Goal: Task Accomplishment & Management: Use online tool/utility

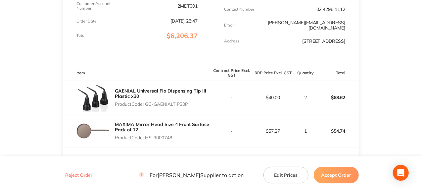
scroll to position [165, 0]
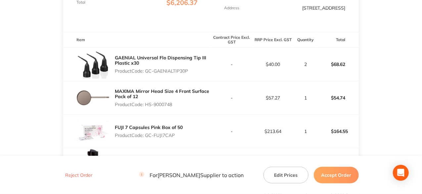
drag, startPoint x: 190, startPoint y: 71, endPoint x: 146, endPoint y: 72, distance: 44.0
click at [146, 72] on p "Product Code: GC-GAENIALTIP30P" at bounding box center [163, 70] width 96 height 5
copy p "GC-GAENIALTIP30P"
drag, startPoint x: 174, startPoint y: 105, endPoint x: 147, endPoint y: 105, distance: 27.1
click at [147, 105] on p "Product Code: HS-9000748" at bounding box center [163, 104] width 96 height 5
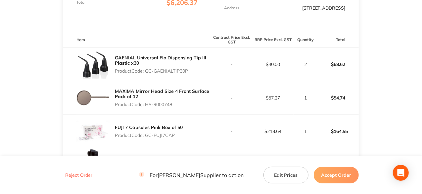
copy p "HS-9000748"
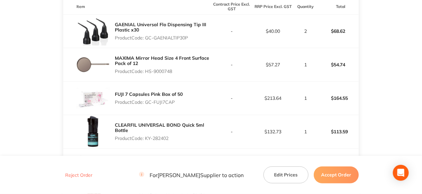
drag, startPoint x: 175, startPoint y: 103, endPoint x: 146, endPoint y: 103, distance: 29.1
click at [146, 103] on p "Product Code: GC-FUJI7CAP" at bounding box center [149, 101] width 68 height 5
copy p "GC-FUJI7CAP"
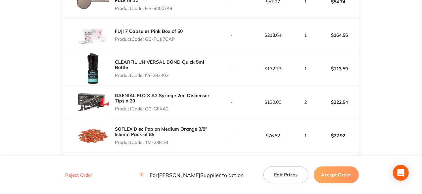
scroll to position [298, 0]
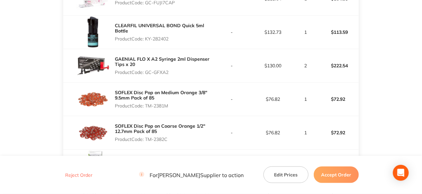
drag, startPoint x: 170, startPoint y: 39, endPoint x: 146, endPoint y: 38, distance: 23.8
click at [146, 38] on p "Product Code: KY-282402" at bounding box center [163, 38] width 96 height 5
copy p "KY-282402"
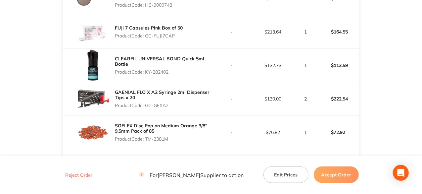
scroll to position [331, 0]
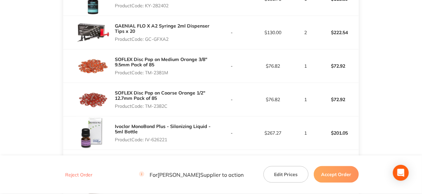
drag, startPoint x: 169, startPoint y: 39, endPoint x: 146, endPoint y: 40, distance: 23.5
click at [146, 40] on p "Product Code: GC-GFXA2" at bounding box center [163, 38] width 96 height 5
copy p "GC-GFXA2"
drag, startPoint x: 171, startPoint y: 72, endPoint x: 146, endPoint y: 72, distance: 24.5
click at [146, 72] on p "Product Code: TM-2381M" at bounding box center [163, 72] width 96 height 5
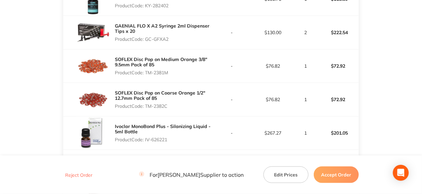
copy p "TM-2381M"
drag, startPoint x: 169, startPoint y: 104, endPoint x: 147, endPoint y: 105, distance: 21.5
click at [147, 105] on p "Product Code: TM-2382C" at bounding box center [163, 105] width 96 height 5
copy p "TM-2382C"
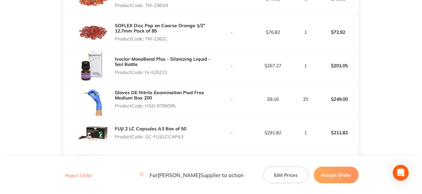
scroll to position [397, 0]
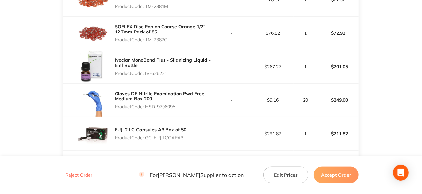
drag, startPoint x: 169, startPoint y: 72, endPoint x: 145, endPoint y: 73, distance: 24.2
click at [145, 73] on p "Product Code: IV-626221" at bounding box center [163, 72] width 96 height 5
copy p "IV-626221"
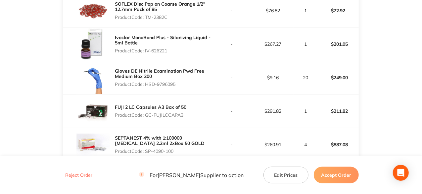
scroll to position [430, 0]
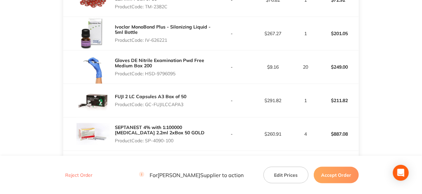
drag, startPoint x: 178, startPoint y: 71, endPoint x: 147, endPoint y: 72, distance: 30.8
click at [147, 72] on p "Product Code: HSD-9796095" at bounding box center [163, 73] width 96 height 5
copy p "HSD-9796095"
drag, startPoint x: 184, startPoint y: 105, endPoint x: 146, endPoint y: 105, distance: 38.0
click at [146, 105] on p "Product Code: GC-FUJILCCAPA3" at bounding box center [150, 104] width 71 height 5
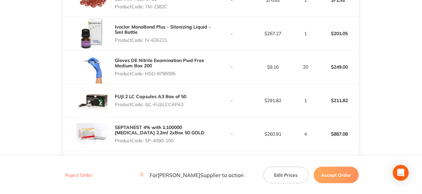
copy p "GC-FUJILCCAPA3"
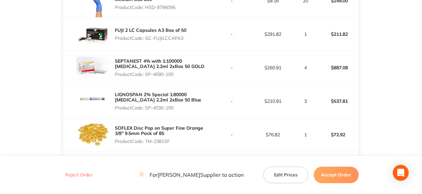
scroll to position [529, 0]
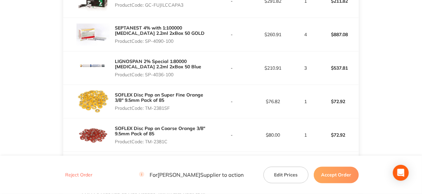
drag, startPoint x: 174, startPoint y: 40, endPoint x: 147, endPoint y: 41, distance: 27.8
click at [147, 41] on p "Product Code: SP-4090-100" at bounding box center [163, 40] width 96 height 5
drag, startPoint x: 176, startPoint y: 72, endPoint x: 146, endPoint y: 74, distance: 30.2
click at [146, 74] on p "Product Code: SP-4036-100" at bounding box center [163, 74] width 96 height 5
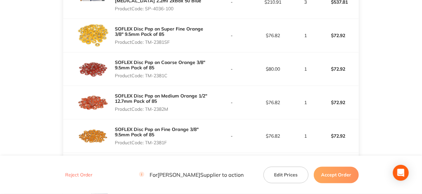
scroll to position [595, 0]
drag, startPoint x: 172, startPoint y: 40, endPoint x: 147, endPoint y: 42, distance: 25.5
click at [147, 42] on p "Product Code: TM-2381SF" at bounding box center [163, 41] width 96 height 5
drag, startPoint x: 170, startPoint y: 74, endPoint x: 145, endPoint y: 74, distance: 24.8
click at [145, 74] on p "Product Code: TM-2381C" at bounding box center [163, 74] width 96 height 5
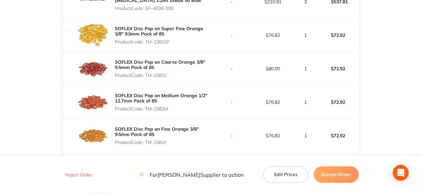
click at [172, 72] on p "Product Code: TM-2381C" at bounding box center [163, 74] width 96 height 5
drag, startPoint x: 169, startPoint y: 72, endPoint x: 147, endPoint y: 74, distance: 22.9
click at [147, 74] on p "Product Code: TM-2381C" at bounding box center [163, 74] width 96 height 5
drag, startPoint x: 169, startPoint y: 108, endPoint x: 146, endPoint y: 109, distance: 23.5
click at [146, 109] on p "Product Code: TM-2382M" at bounding box center [163, 108] width 96 height 5
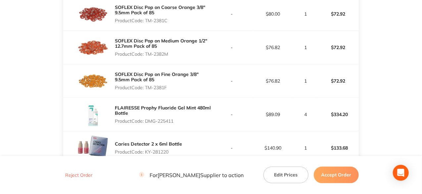
scroll to position [662, 0]
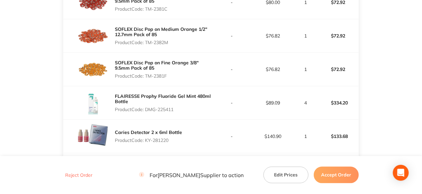
drag, startPoint x: 168, startPoint y: 75, endPoint x: 147, endPoint y: 76, distance: 20.5
click at [147, 76] on p "Product Code: TM-2381F" at bounding box center [163, 75] width 96 height 5
drag, startPoint x: 176, startPoint y: 108, endPoint x: 146, endPoint y: 109, distance: 30.1
click at [146, 109] on p "Product Code: DMG-225411" at bounding box center [163, 109] width 96 height 5
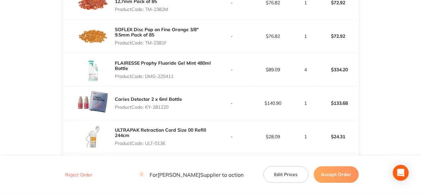
scroll to position [728, 0]
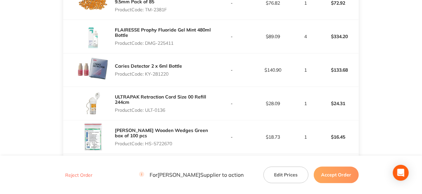
drag, startPoint x: 170, startPoint y: 73, endPoint x: 147, endPoint y: 72, distance: 23.2
click at [147, 72] on p "Product Code: KY-281220" at bounding box center [148, 73] width 67 height 5
drag, startPoint x: 167, startPoint y: 108, endPoint x: 147, endPoint y: 109, distance: 20.6
click at [147, 109] on p "Product Code: ULT-0136" at bounding box center [163, 109] width 96 height 5
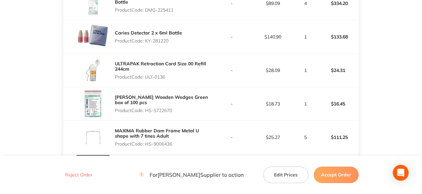
drag, startPoint x: 174, startPoint y: 108, endPoint x: 146, endPoint y: 108, distance: 28.1
click at [146, 108] on p "Product Code: HS-5722670" at bounding box center [163, 110] width 96 height 5
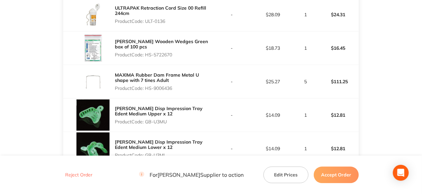
scroll to position [827, 0]
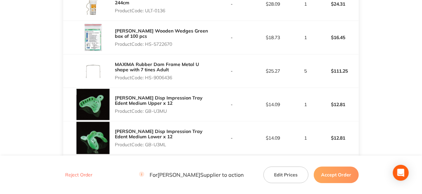
drag, startPoint x: 173, startPoint y: 75, endPoint x: 147, endPoint y: 75, distance: 26.8
click at [147, 75] on p "Product Code: HS-9006436" at bounding box center [163, 77] width 96 height 5
drag, startPoint x: 168, startPoint y: 109, endPoint x: 146, endPoint y: 109, distance: 22.2
click at [146, 109] on p "Product Code: GB-U3MU" at bounding box center [163, 110] width 96 height 5
drag, startPoint x: 167, startPoint y: 141, endPoint x: 146, endPoint y: 142, distance: 20.9
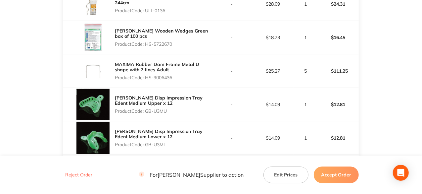
click at [146, 142] on p "Product Code: GB-U3ML" at bounding box center [163, 144] width 96 height 5
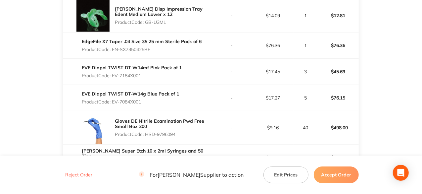
scroll to position [959, 0]
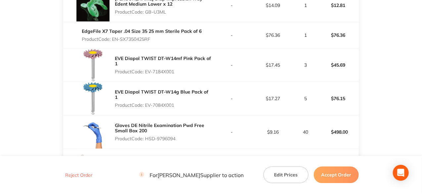
drag, startPoint x: 153, startPoint y: 37, endPoint x: 113, endPoint y: 37, distance: 39.7
click at [113, 37] on p "Product Code: EN-SX7350425RF" at bounding box center [142, 38] width 120 height 5
drag, startPoint x: 175, startPoint y: 68, endPoint x: 148, endPoint y: 68, distance: 27.8
click at [148, 69] on p "Product Code: EV-7184X001" at bounding box center [163, 71] width 96 height 5
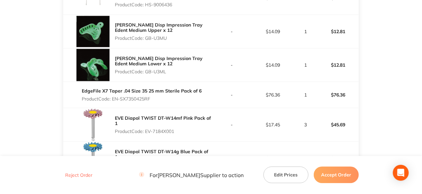
scroll to position [910, 0]
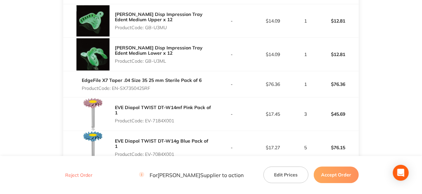
click at [177, 118] on p "Product Code: EV-7184X001" at bounding box center [163, 120] width 96 height 5
drag, startPoint x: 175, startPoint y: 117, endPoint x: 146, endPoint y: 116, distance: 29.5
click at [146, 118] on p "Product Code: EV-7184X001" at bounding box center [163, 120] width 96 height 5
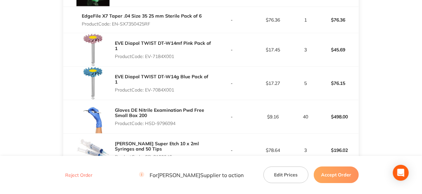
scroll to position [977, 0]
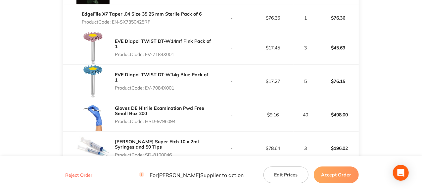
drag, startPoint x: 176, startPoint y: 84, endPoint x: 147, endPoint y: 83, distance: 29.1
click at [147, 85] on p "Product Code: EV-7084X001" at bounding box center [163, 87] width 96 height 5
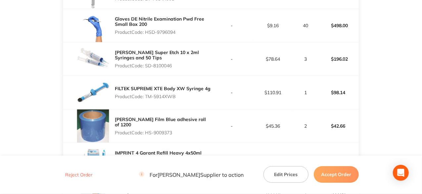
scroll to position [1076, 0]
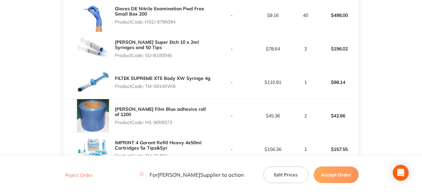
drag, startPoint x: 175, startPoint y: 52, endPoint x: 146, endPoint y: 52, distance: 28.8
click at [146, 53] on p "Product Code: SD-8100046" at bounding box center [163, 55] width 96 height 5
drag, startPoint x: 177, startPoint y: 82, endPoint x: 147, endPoint y: 84, distance: 29.5
click at [147, 84] on p "Product Code: TM-5914XWB" at bounding box center [163, 85] width 96 height 5
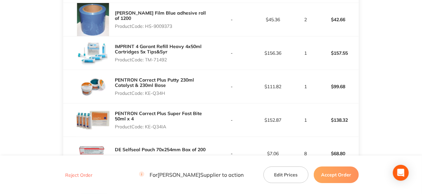
scroll to position [1175, 0]
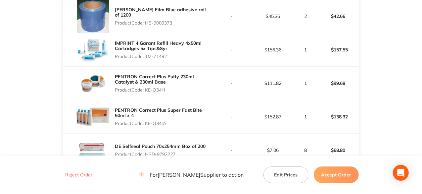
drag, startPoint x: 174, startPoint y: 21, endPoint x: 147, endPoint y: 19, distance: 27.5
click at [147, 20] on p "Product Code: HS-9009373" at bounding box center [163, 22] width 96 height 5
drag, startPoint x: 169, startPoint y: 53, endPoint x: 147, endPoint y: 54, distance: 21.9
click at [147, 54] on p "Product Code: TM-71492" at bounding box center [163, 56] width 96 height 5
drag, startPoint x: 167, startPoint y: 86, endPoint x: 146, endPoint y: 88, distance: 20.6
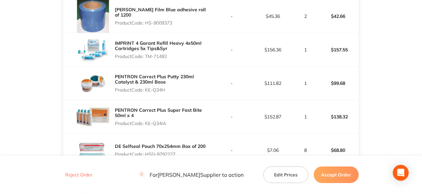
click at [146, 88] on p "Product Code: KE-Q34H" at bounding box center [163, 89] width 96 height 5
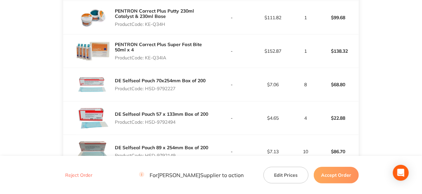
scroll to position [1241, 0]
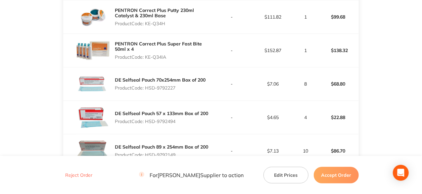
drag, startPoint x: 168, startPoint y: 53, endPoint x: 146, endPoint y: 55, distance: 21.5
click at [146, 55] on p "Product Code: KE-Q34IA" at bounding box center [163, 56] width 96 height 5
drag, startPoint x: 177, startPoint y: 84, endPoint x: 146, endPoint y: 84, distance: 31.1
click at [146, 85] on p "Product Code: HSD-9792227" at bounding box center [160, 87] width 91 height 5
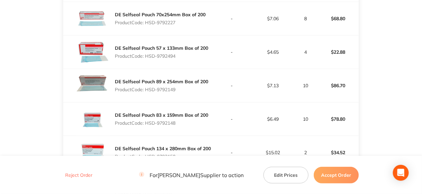
scroll to position [1307, 0]
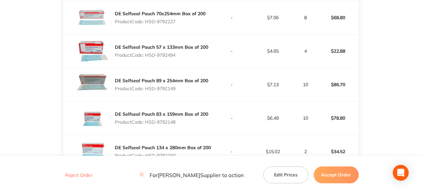
drag, startPoint x: 178, startPoint y: 51, endPoint x: 147, endPoint y: 52, distance: 31.1
click at [147, 52] on p "Product Code: HSD-9792494" at bounding box center [161, 54] width 93 height 5
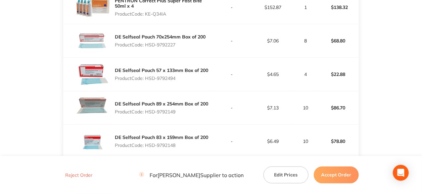
scroll to position [1274, 0]
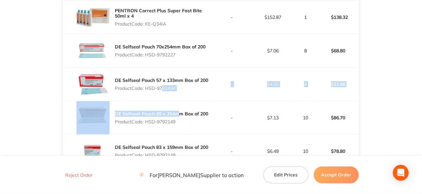
drag, startPoint x: 178, startPoint y: 84, endPoint x: 159, endPoint y: 86, distance: 18.6
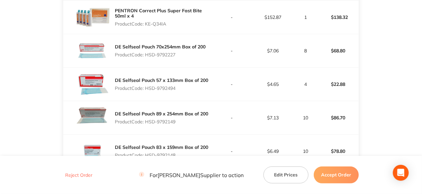
click at [192, 108] on div "DE Selfseal Pouch 89 x 254mm Box of 200 Product Code: HSD-9792149" at bounding box center [161, 117] width 93 height 19
drag, startPoint x: 178, startPoint y: 117, endPoint x: 149, endPoint y: 118, distance: 28.5
click at [147, 119] on p "Product Code: HSD-9792149" at bounding box center [161, 121] width 93 height 5
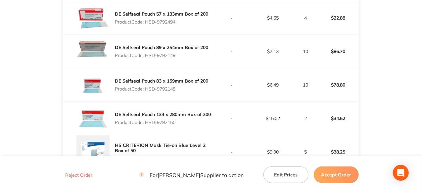
drag, startPoint x: 178, startPoint y: 84, endPoint x: 146, endPoint y: 84, distance: 32.4
click at [146, 86] on p "Product Code: HSD-9792148" at bounding box center [161, 88] width 93 height 5
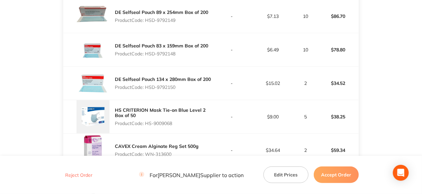
scroll to position [1407, 0]
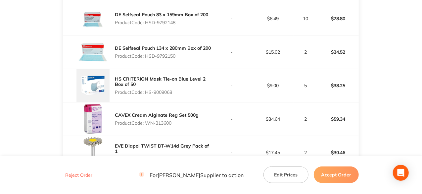
drag, startPoint x: 177, startPoint y: 55, endPoint x: 147, endPoint y: 56, distance: 30.4
click at [147, 56] on p "Product Code: HSD-9792150" at bounding box center [163, 55] width 96 height 5
drag, startPoint x: 173, startPoint y: 89, endPoint x: 147, endPoint y: 89, distance: 26.1
click at [147, 89] on p "Product Code: HS-9009068" at bounding box center [163, 91] width 96 height 5
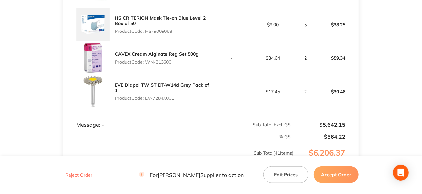
scroll to position [1473, 0]
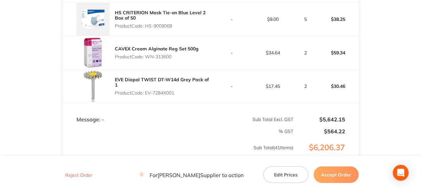
drag, startPoint x: 173, startPoint y: 53, endPoint x: 148, endPoint y: 53, distance: 24.8
click at [148, 54] on p "Product Code: WN-313600" at bounding box center [157, 56] width 84 height 5
drag, startPoint x: 176, startPoint y: 88, endPoint x: 147, endPoint y: 89, distance: 29.8
click at [147, 90] on p "Product Code: EV-7284X001" at bounding box center [163, 92] width 96 height 5
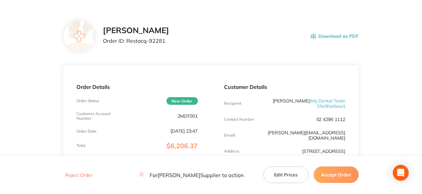
scroll to position [33, 0]
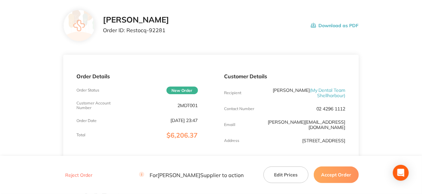
click at [340, 180] on button "Accept Order" at bounding box center [336, 174] width 45 height 17
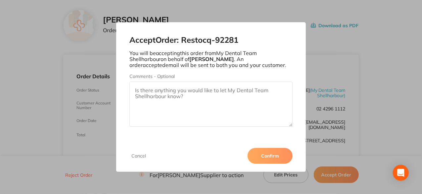
click at [282, 159] on button "Confirm" at bounding box center [269, 156] width 45 height 16
